Goal: Communication & Community: Share content

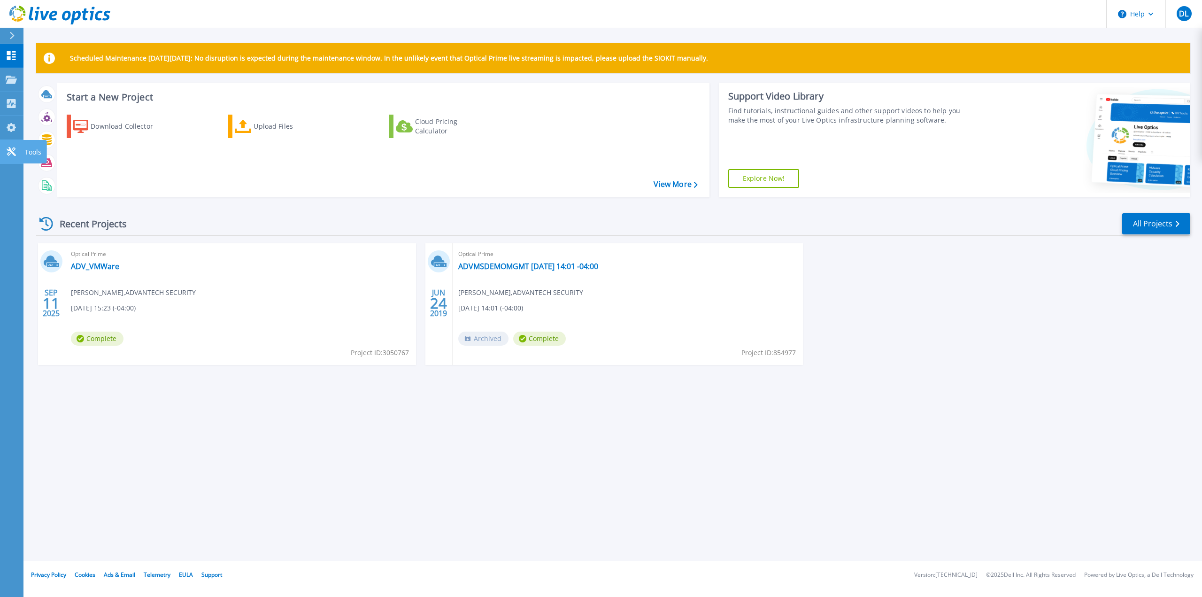
click at [7, 154] on icon at bounding box center [11, 151] width 11 height 9
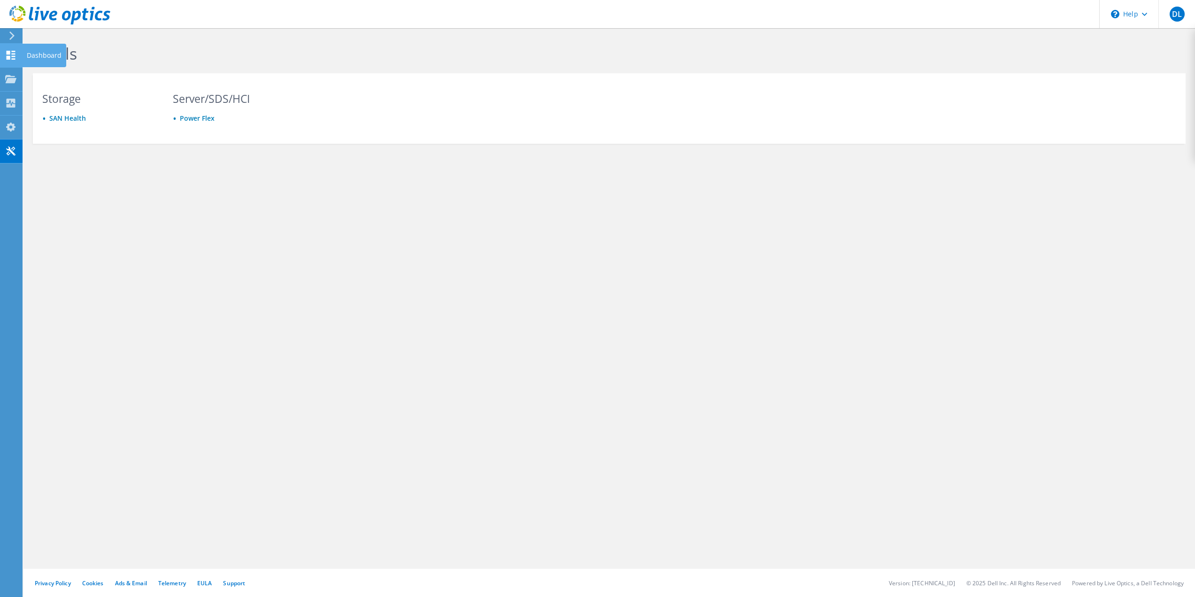
click at [10, 53] on use at bounding box center [11, 55] width 9 height 9
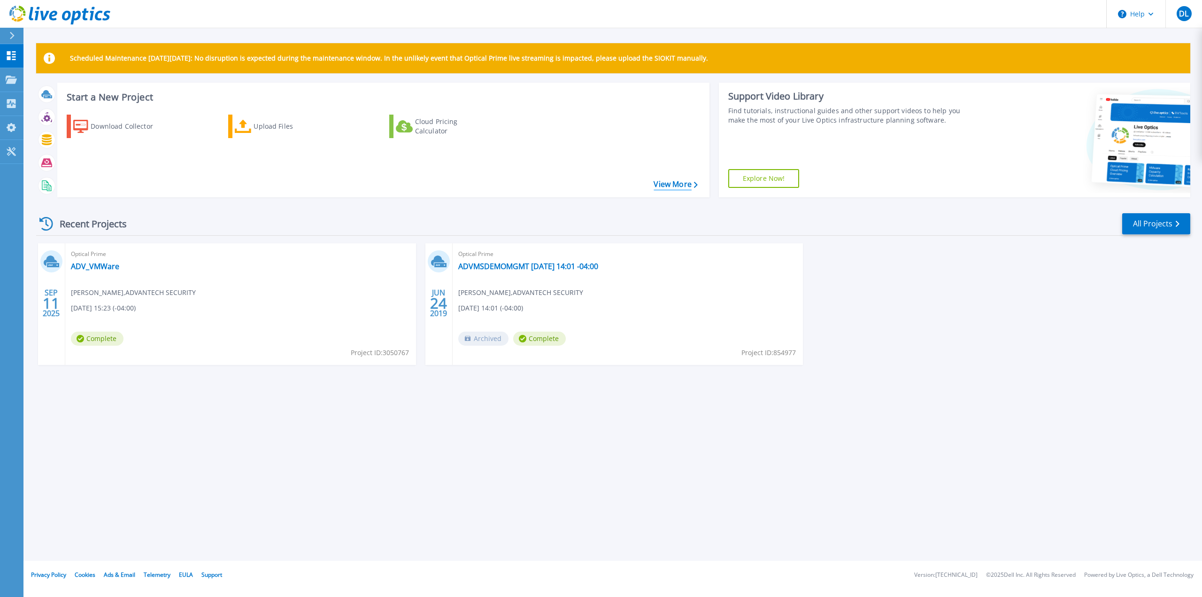
click at [676, 185] on link "View More" at bounding box center [676, 184] width 44 height 9
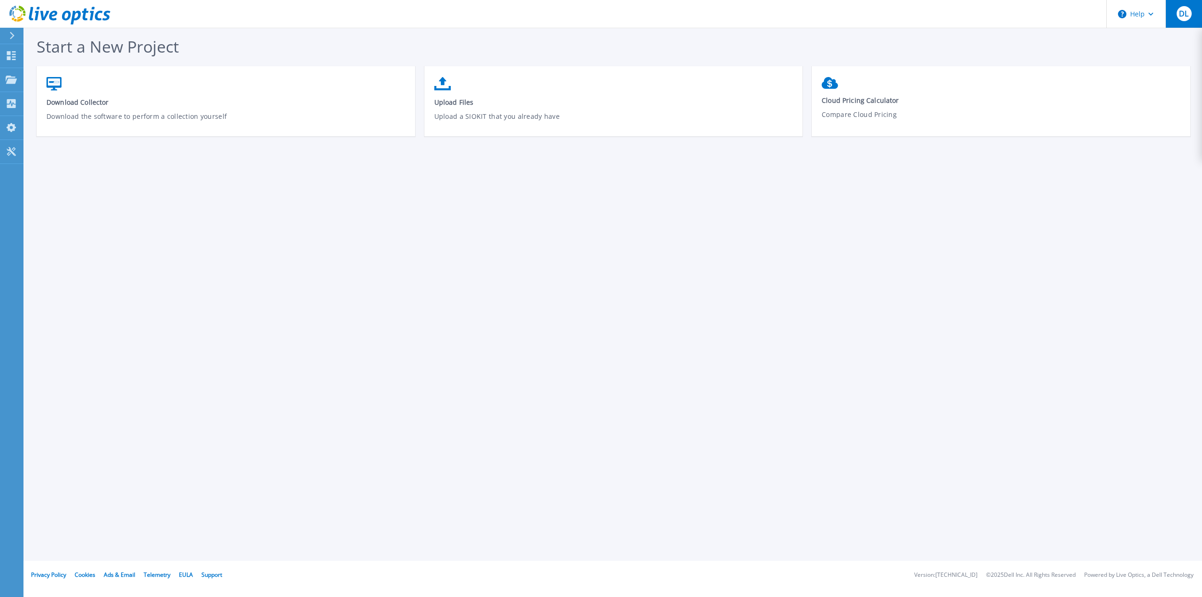
click at [1182, 13] on span "DL" at bounding box center [1183, 14] width 9 height 8
click at [17, 56] on link "Dashboard Dashboard" at bounding box center [11, 56] width 23 height 24
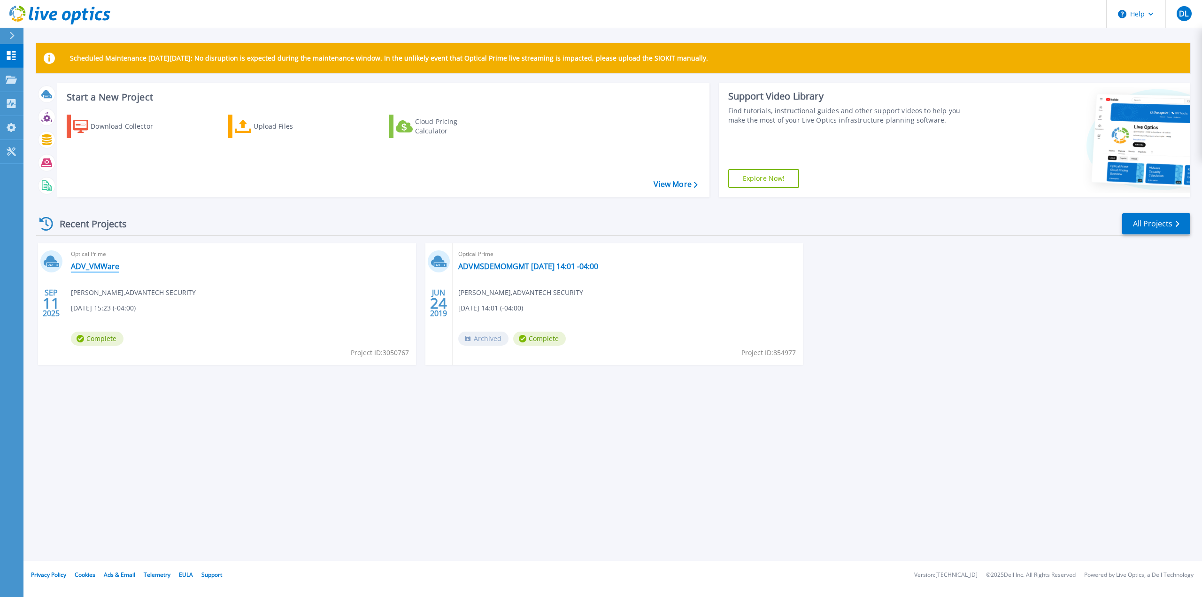
click at [90, 265] on link "ADV_VMWare" at bounding box center [95, 266] width 48 height 9
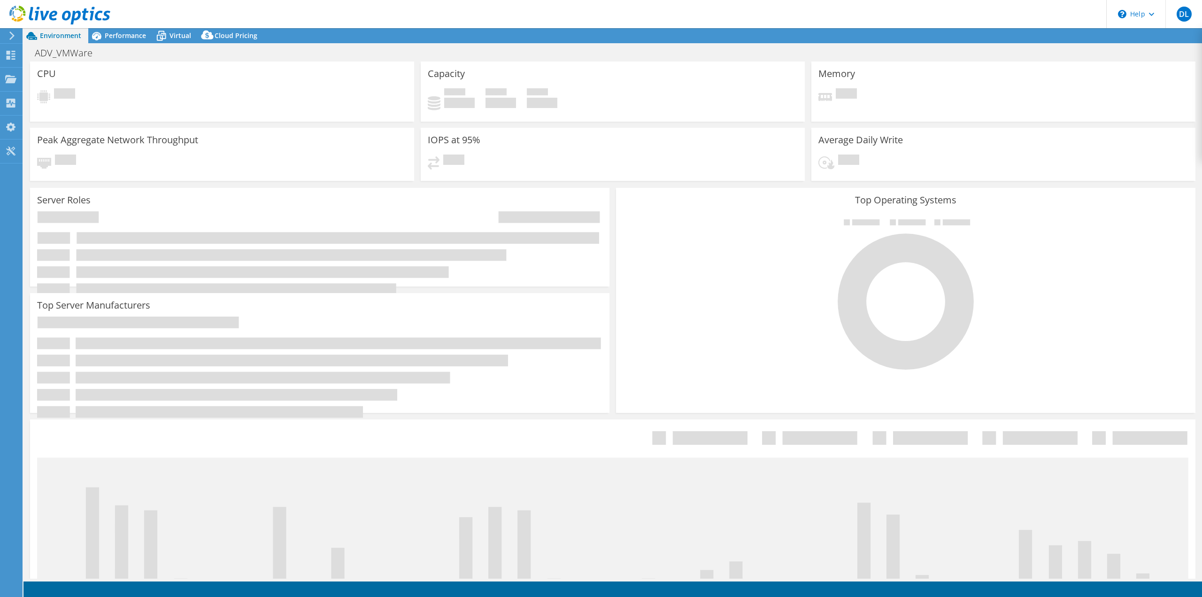
select select "USD"
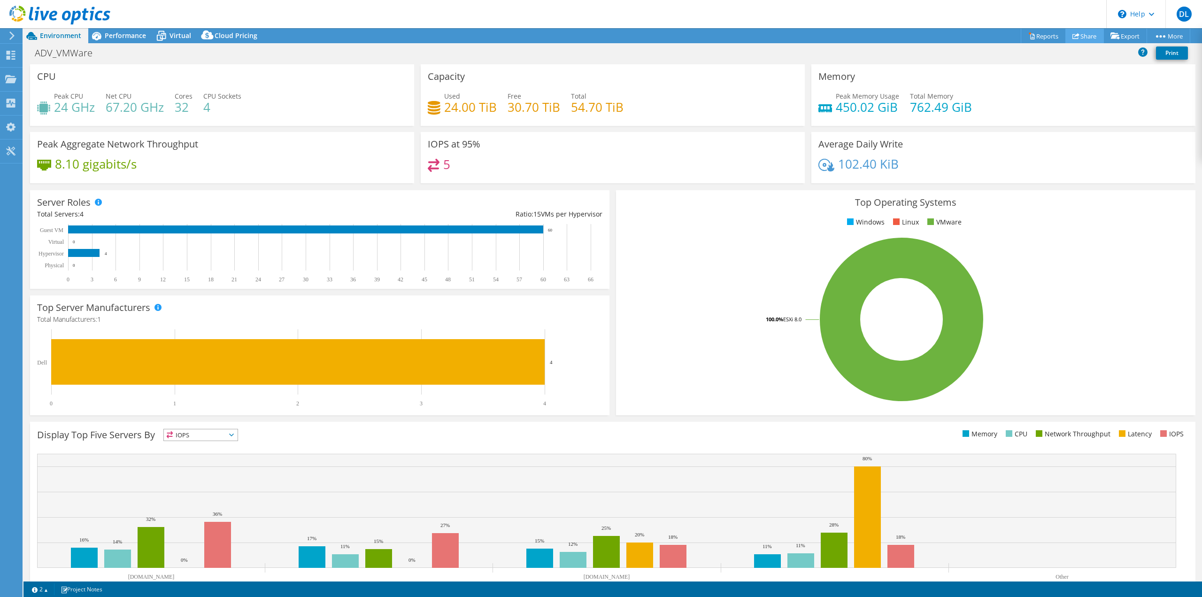
click at [1073, 38] on icon at bounding box center [1076, 35] width 7 height 7
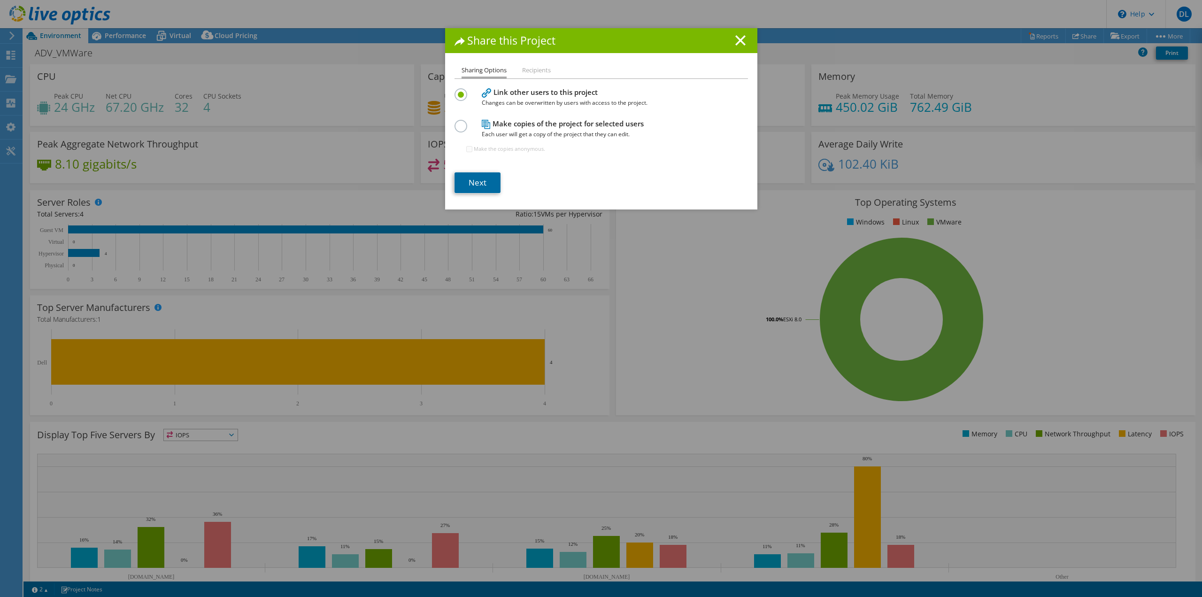
click at [467, 184] on link "Next" at bounding box center [478, 182] width 46 height 21
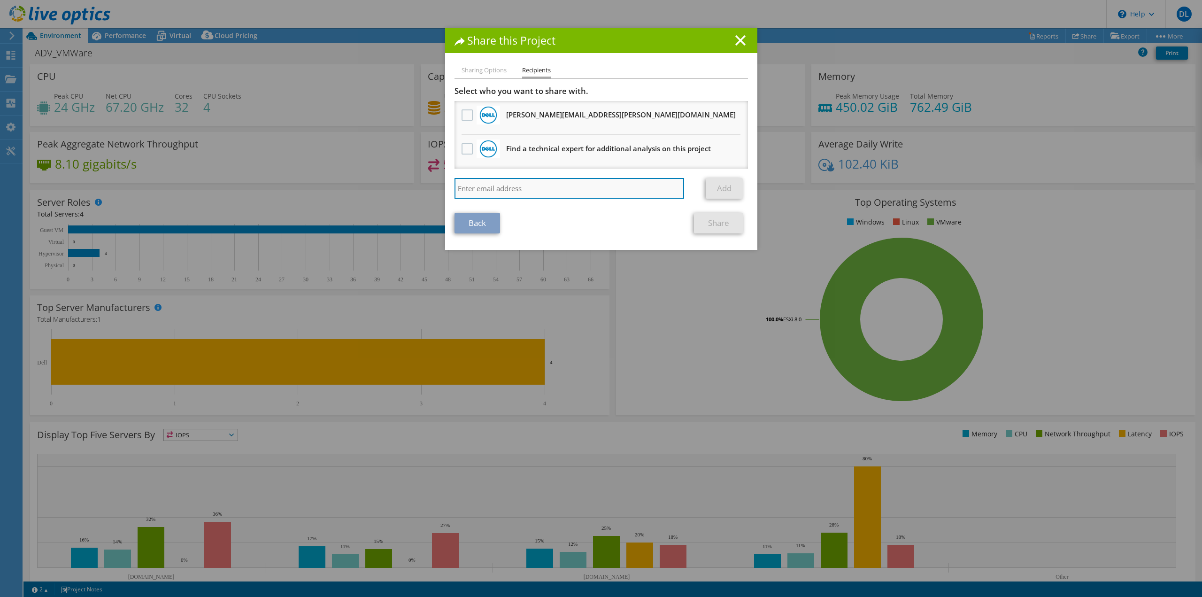
click at [474, 190] on input "search" at bounding box center [570, 188] width 230 height 21
click at [494, 190] on input "search" at bounding box center [570, 188] width 230 height 21
paste input "steve.koch@xbyte.com"
type input "steve.koch@xbyte.com"
click at [717, 190] on link "Add" at bounding box center [724, 188] width 37 height 21
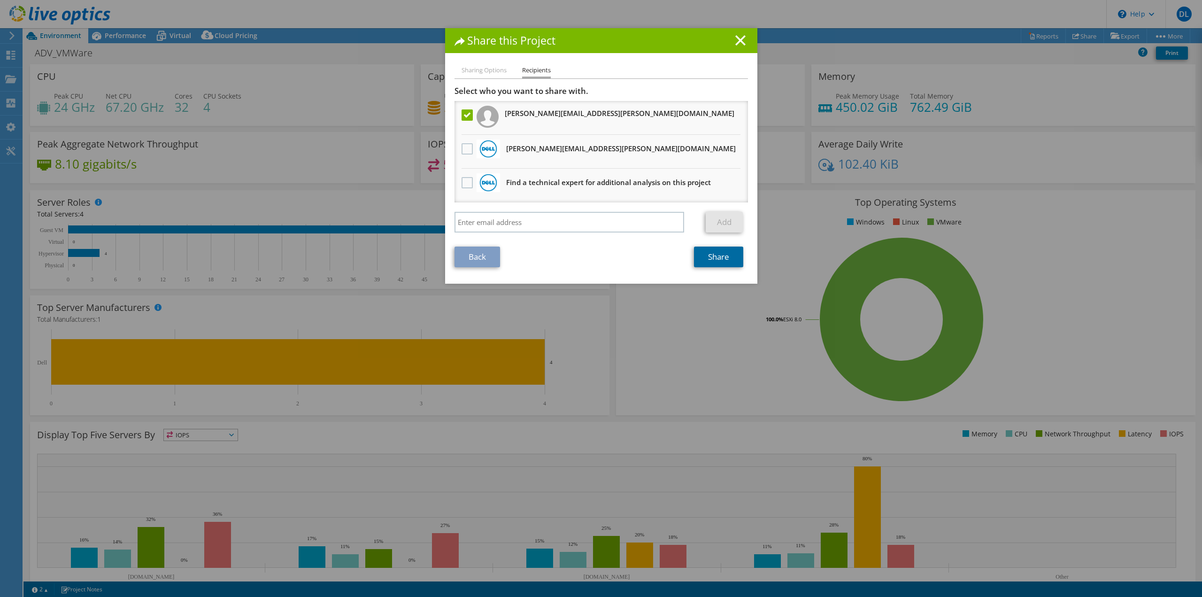
click at [714, 260] on link "Share" at bounding box center [718, 257] width 49 height 21
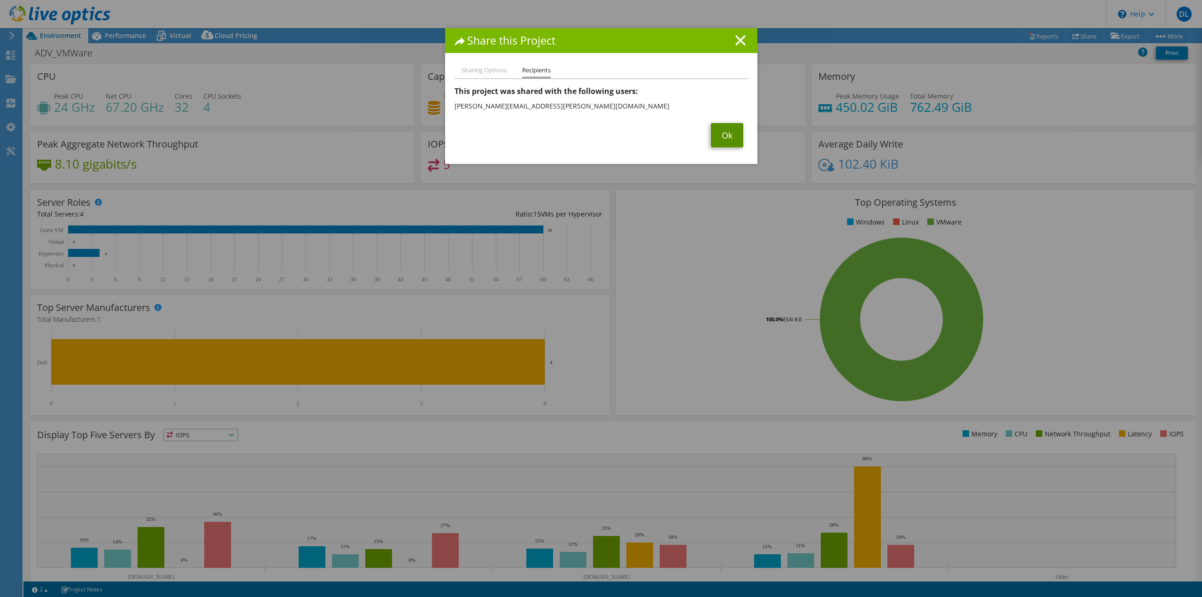
click at [725, 136] on link "Ok" at bounding box center [727, 135] width 32 height 24
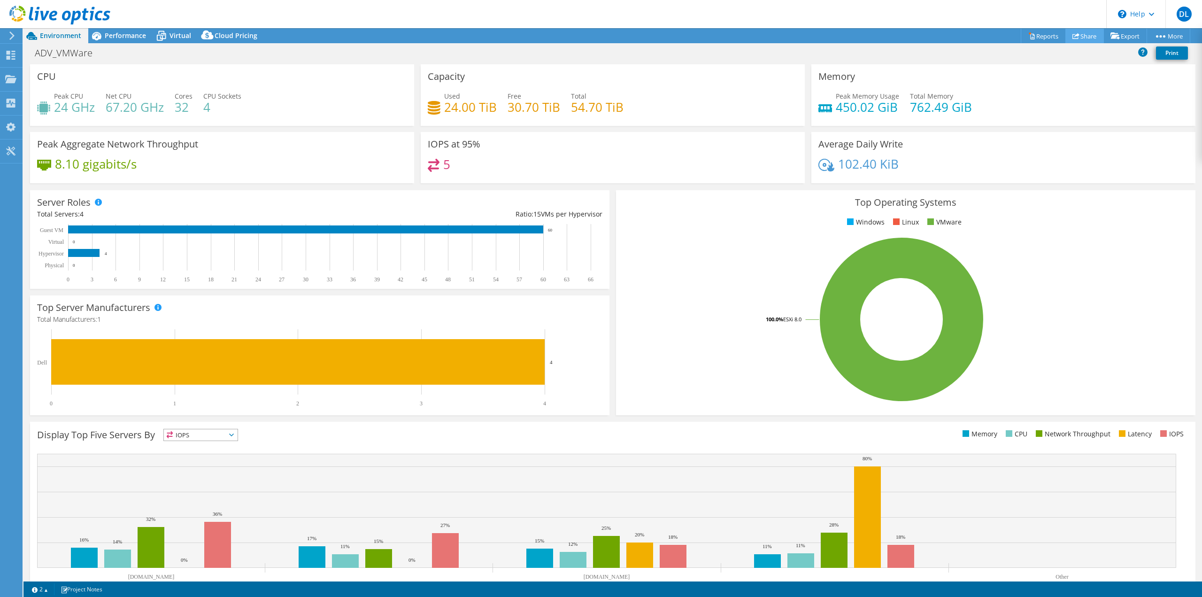
click at [1075, 39] on link "Share" at bounding box center [1084, 36] width 39 height 15
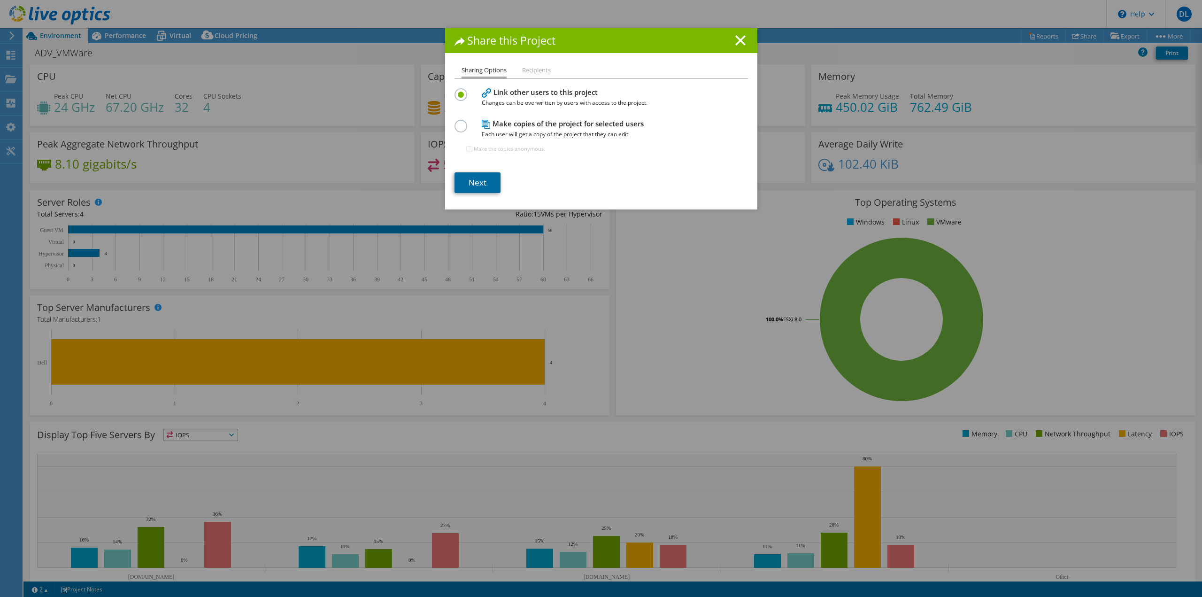
click at [489, 182] on link "Next" at bounding box center [478, 182] width 46 height 21
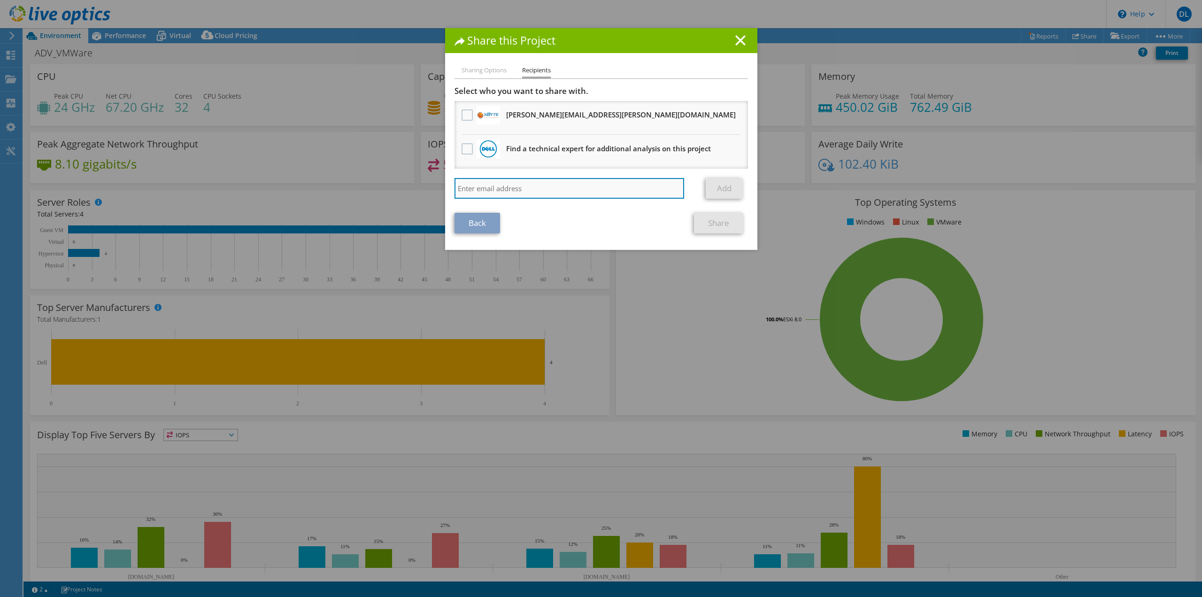
click at [485, 186] on input "search" at bounding box center [570, 188] width 230 height 21
type input "Brian.Chantry@advantechsecurity.net"
click at [712, 192] on link "Add" at bounding box center [724, 188] width 37 height 21
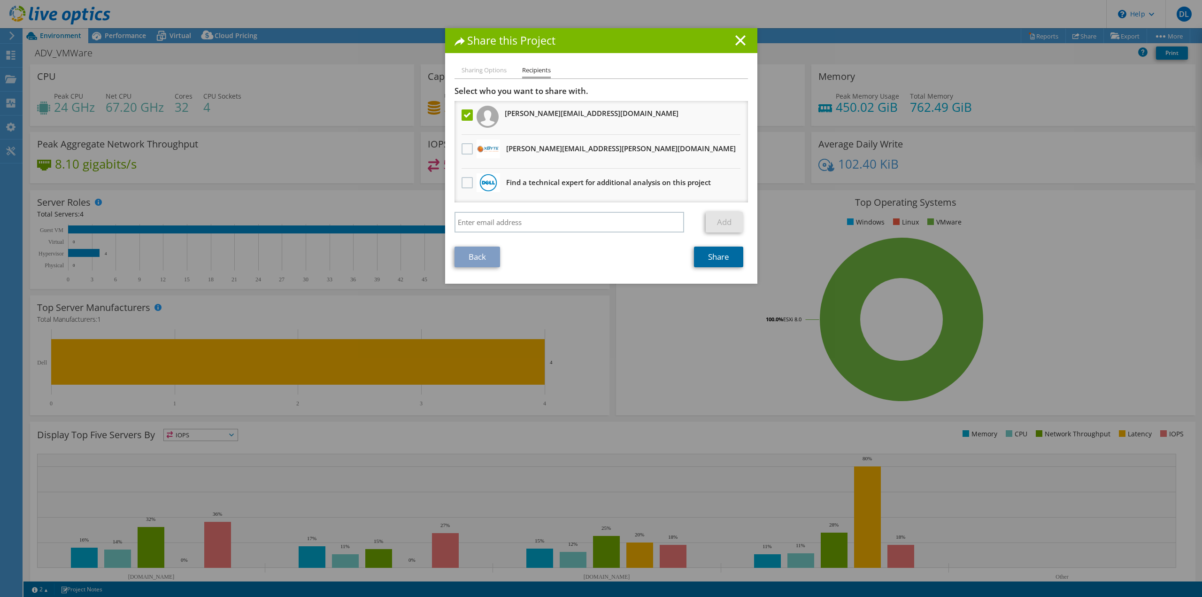
click at [700, 261] on link "Share" at bounding box center [718, 257] width 49 height 21
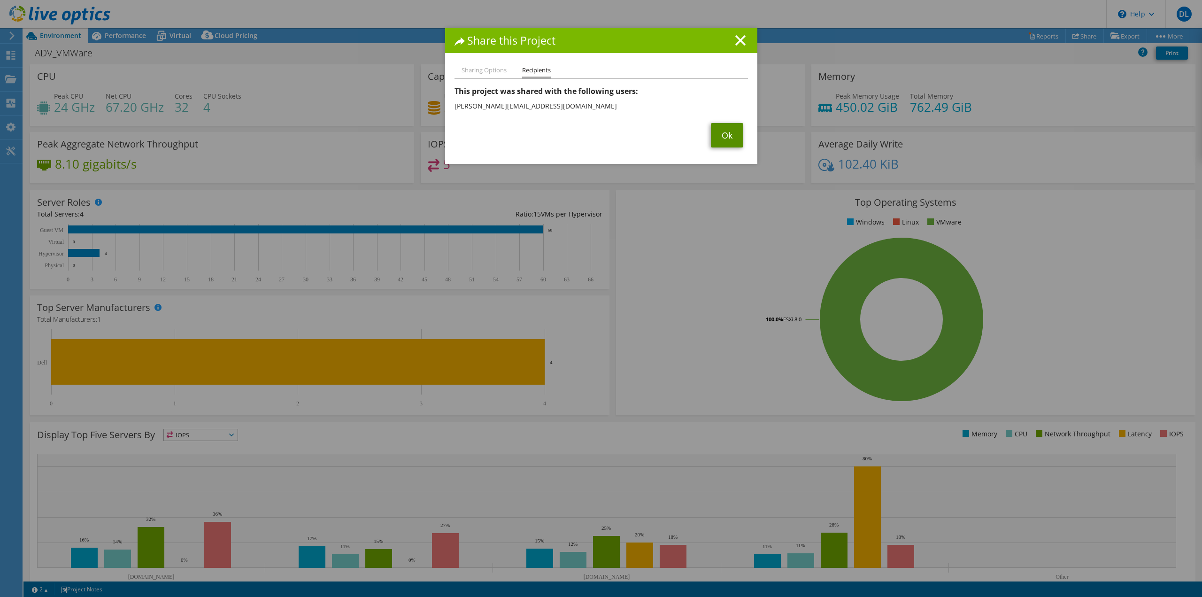
click at [723, 133] on link "Ok" at bounding box center [727, 135] width 32 height 24
